Goal: Information Seeking & Learning: Check status

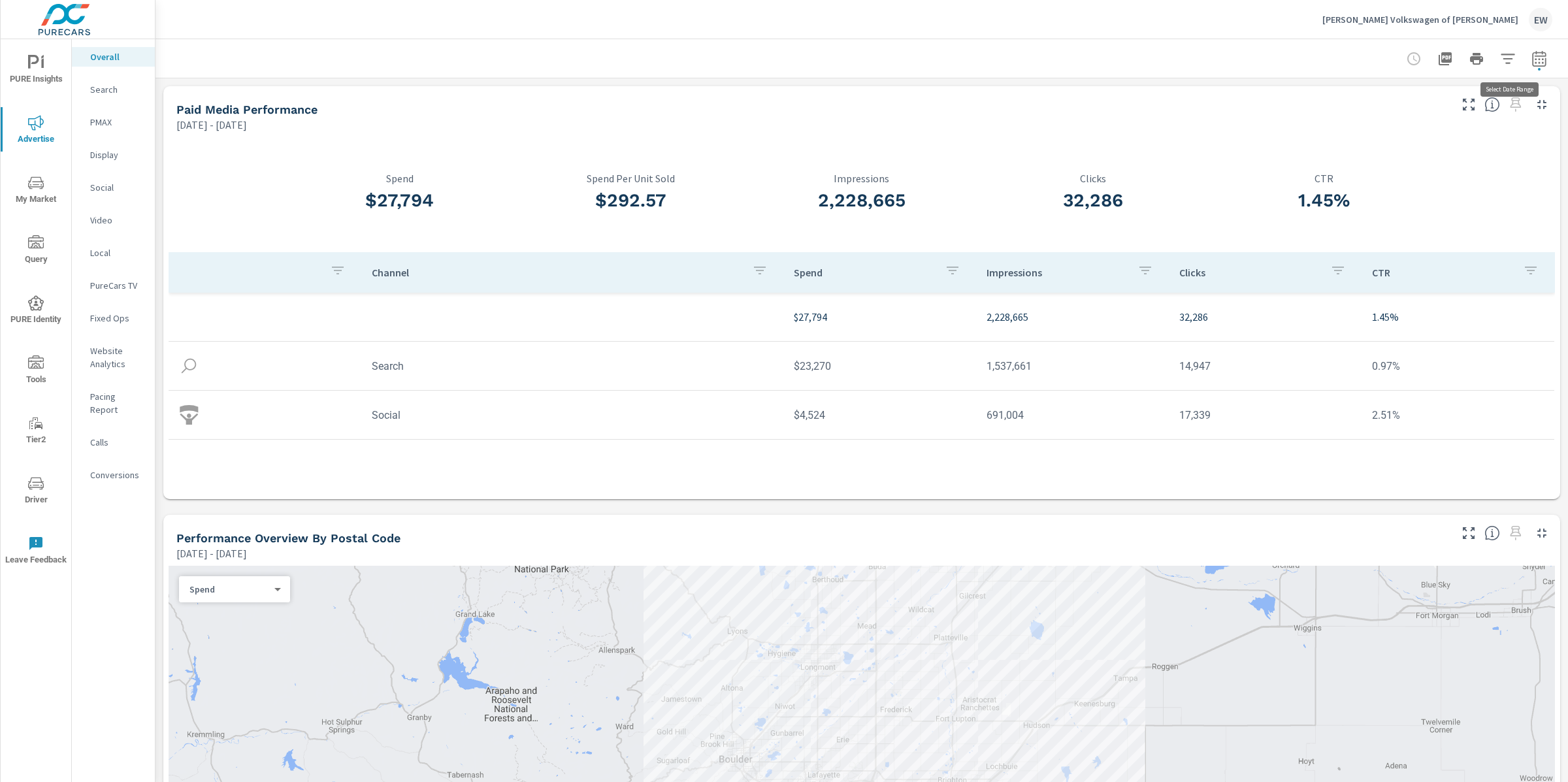
click at [1532, 58] on icon "button" at bounding box center [1540, 58] width 15 height 15
click at [1430, 116] on select "Custom [DATE] Last week Last 7 days Last 14 days Last 30 days Last 45 days Last…" at bounding box center [1423, 115] width 141 height 26
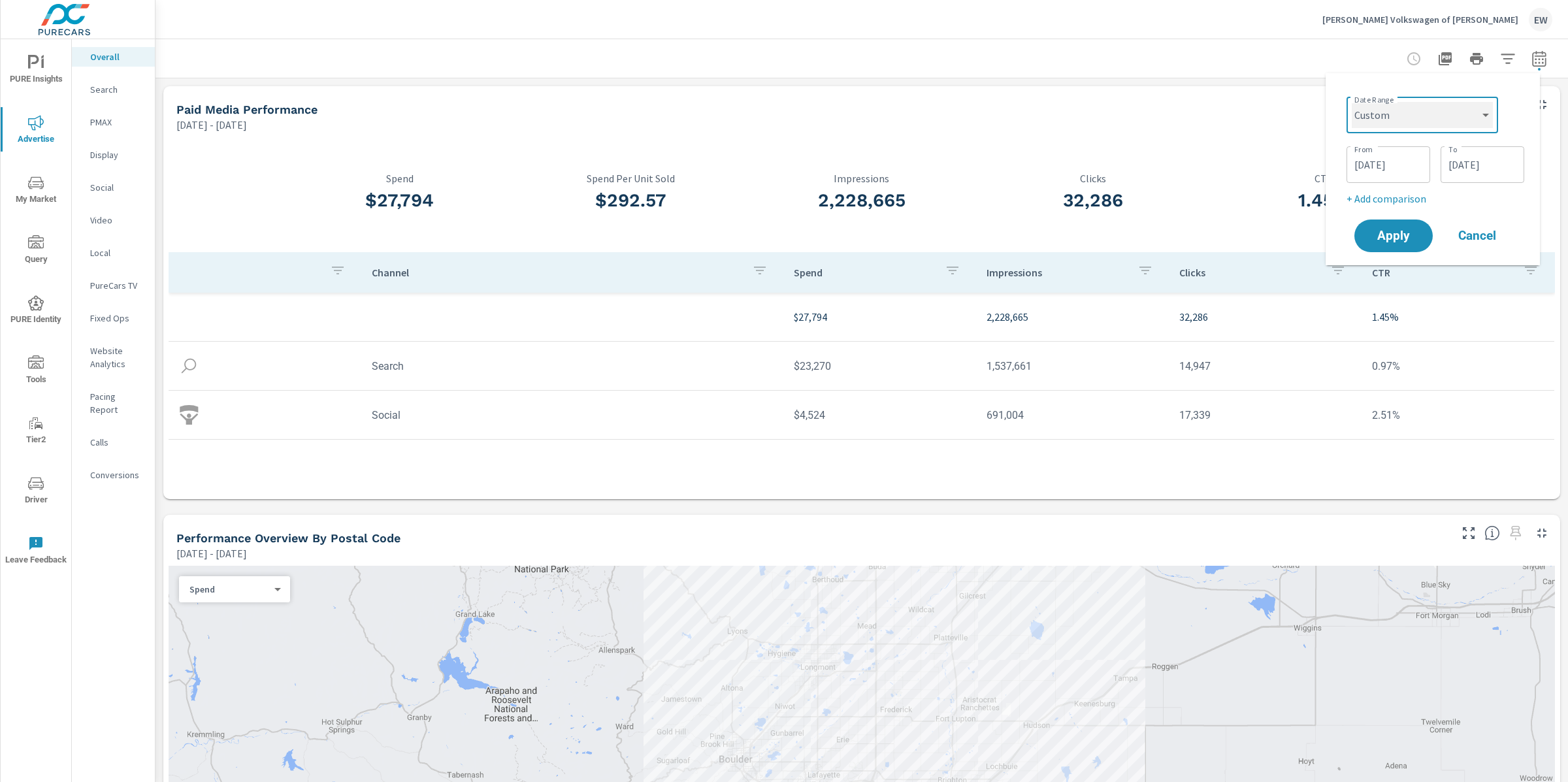
click at [1352, 102] on select "Custom [DATE] Last week Last 7 days Last 14 days Last 30 days Last 45 days Last…" at bounding box center [1423, 115] width 141 height 26
select select "Last month"
click at [1394, 193] on span "Apply" at bounding box center [1394, 187] width 54 height 12
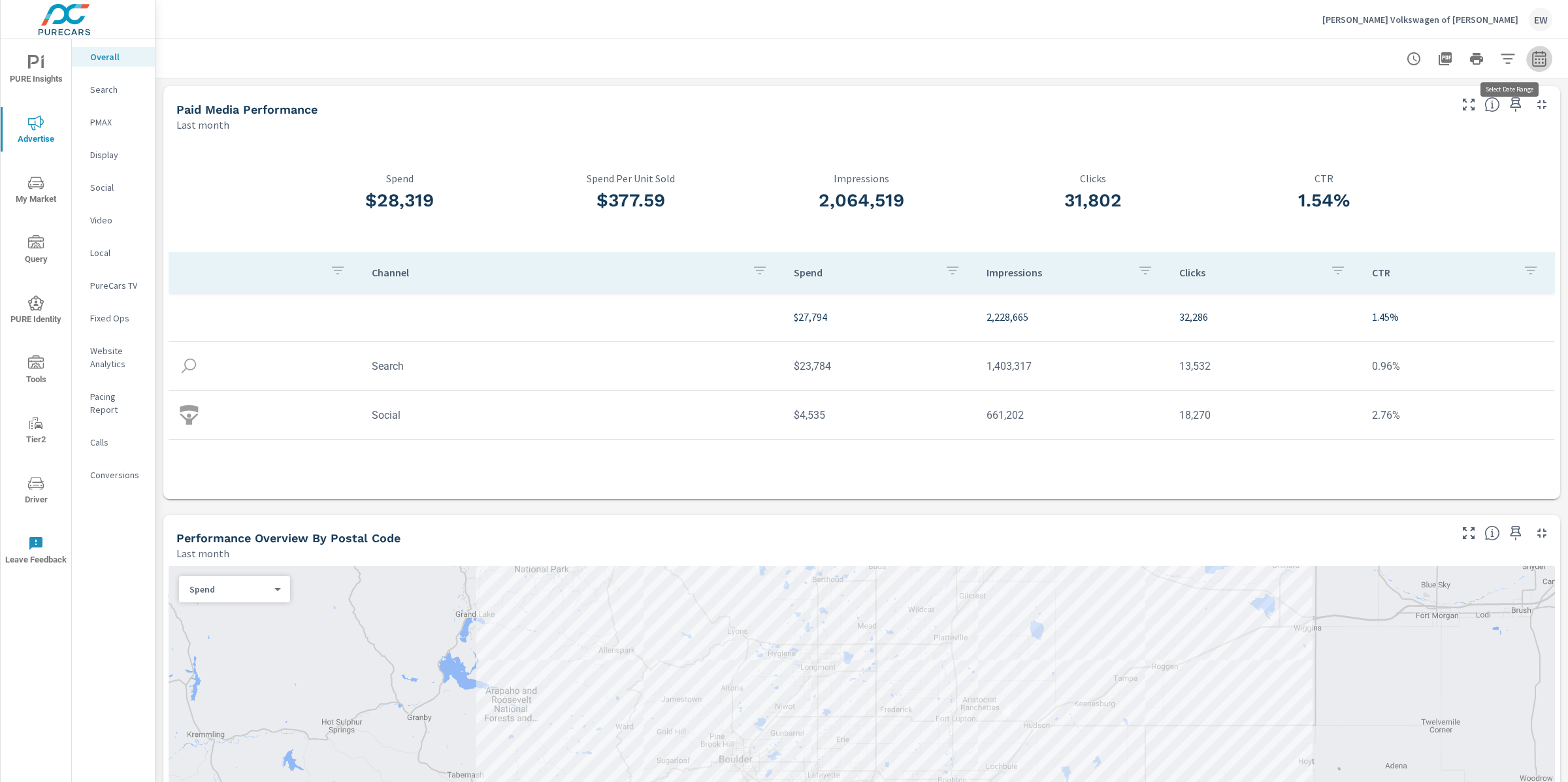
click at [1532, 55] on icon "button" at bounding box center [1539, 58] width 14 height 15
select select "Last month"
click at [1407, 157] on p "+ Add comparison" at bounding box center [1436, 149] width 167 height 15
select select "Previous period"
click at [1398, 221] on button "Apply" at bounding box center [1393, 223] width 81 height 34
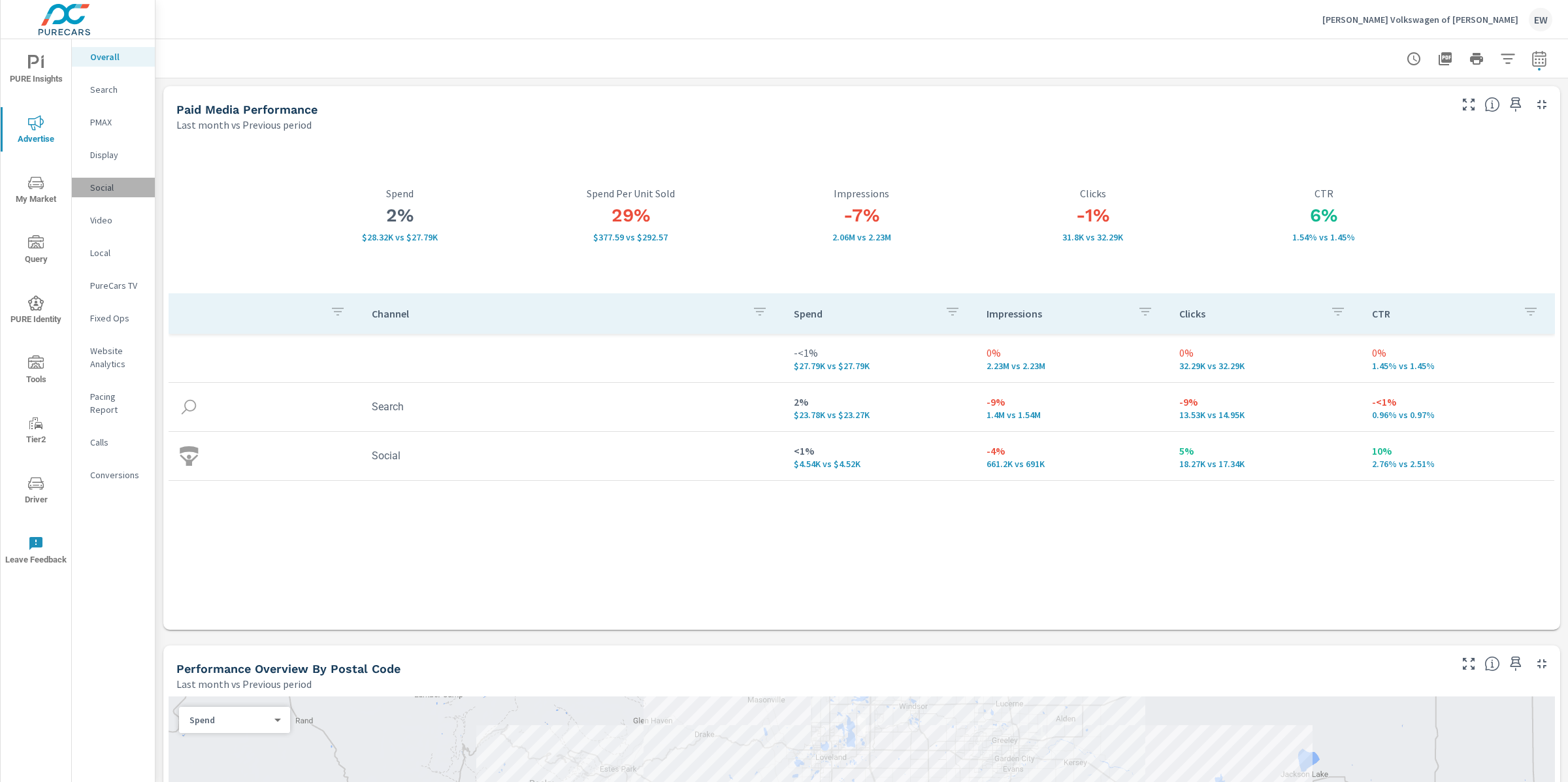
click at [108, 194] on p "Social" at bounding box center [117, 187] width 55 height 13
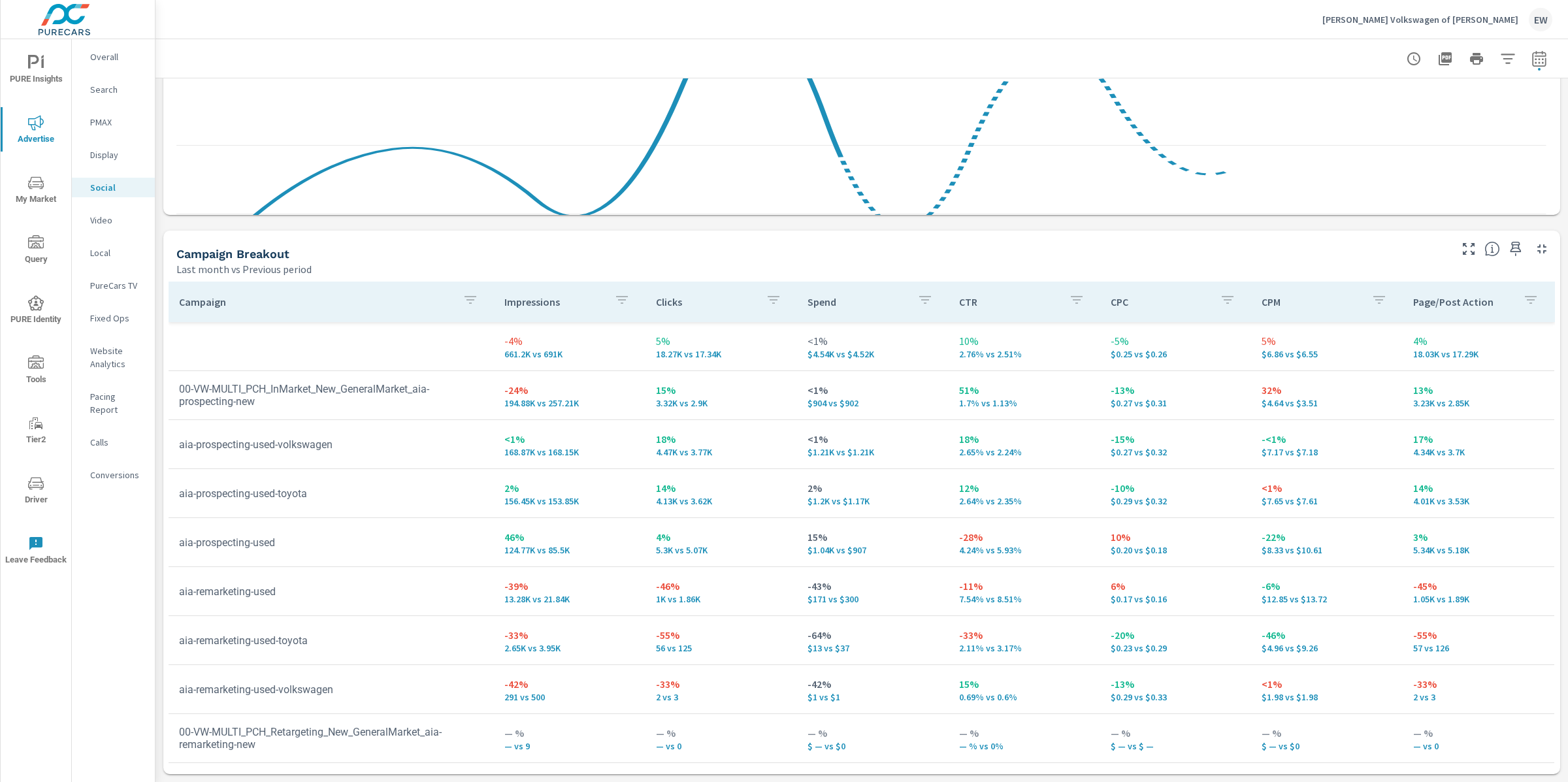
scroll to position [694, 0]
